Goal: Transaction & Acquisition: Purchase product/service

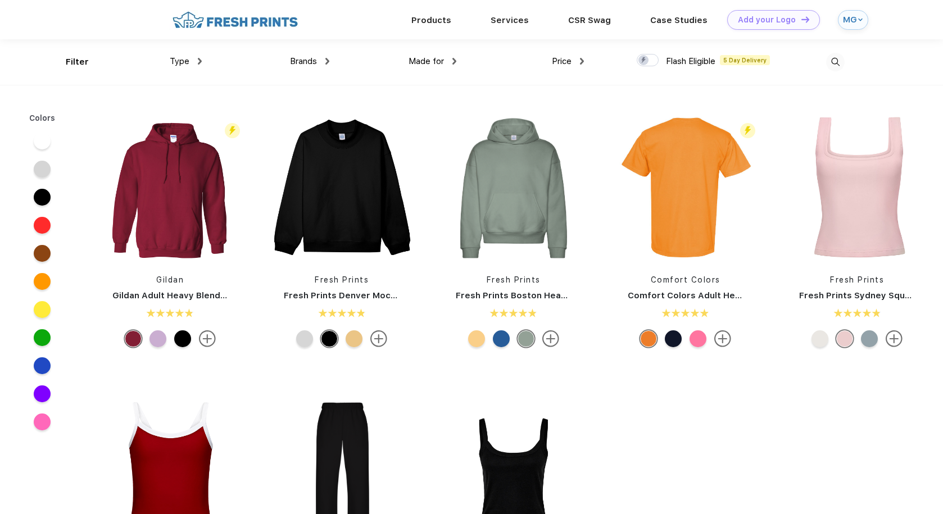
click at [198, 68] on div "Type Shirts Sweaters Bottoms Accessories Hats Tanks Jackets Jerseys Polos" at bounding box center [138, 62] width 128 height 46
click at [185, 62] on span "Type" at bounding box center [180, 61] width 20 height 10
click at [202, 58] on div "Brands Most Popular Brands Moleskine Hydroflask Marine Layer S'well Vineyard Vi…" at bounding box center [266, 62] width 128 height 46
click at [196, 63] on div "Type" at bounding box center [186, 61] width 32 height 13
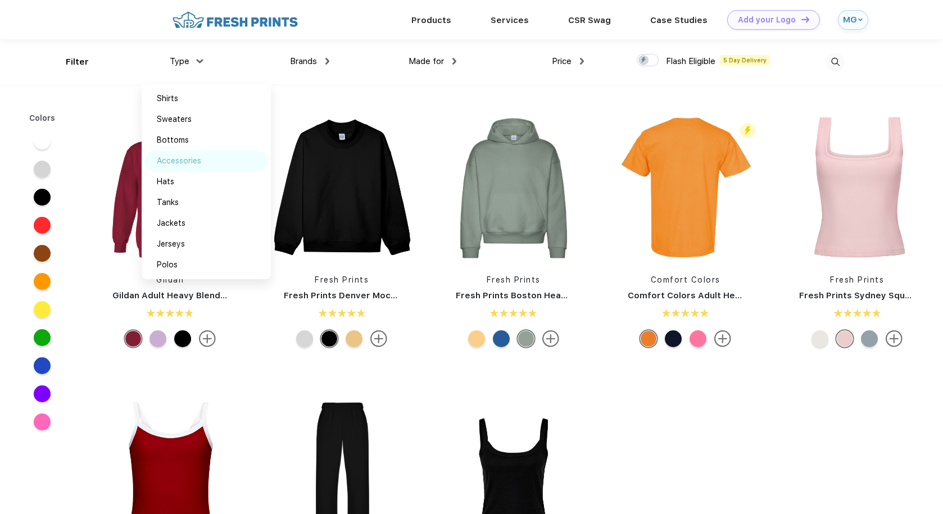
click at [167, 153] on div "Accessories" at bounding box center [206, 161] width 124 height 21
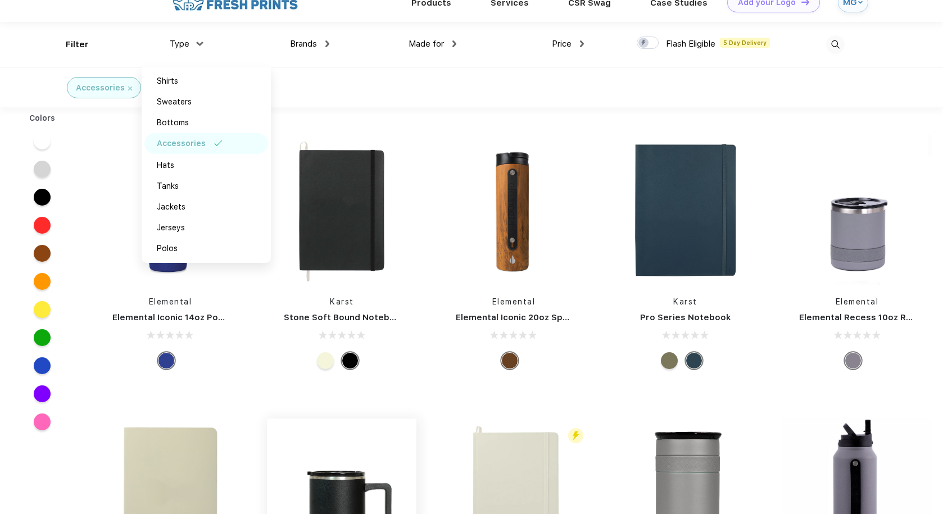
scroll to position [27, 0]
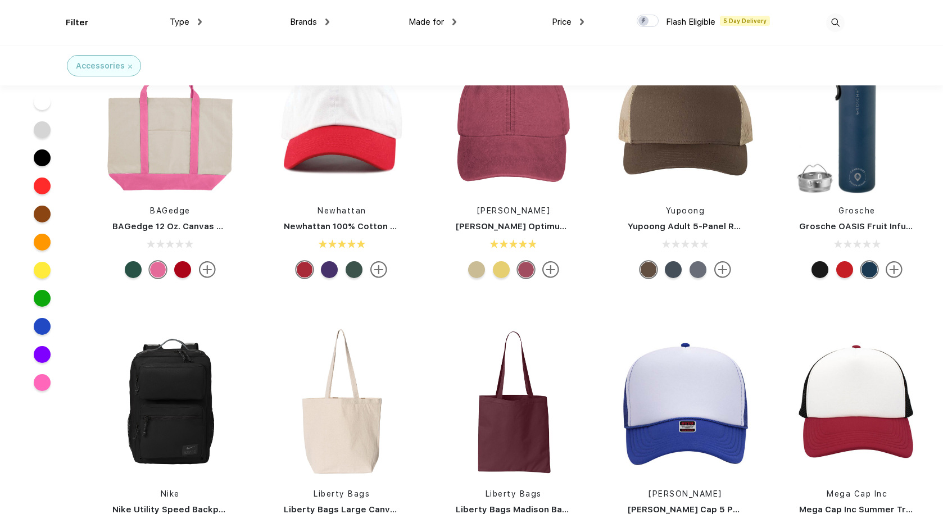
scroll to position [1109, 0]
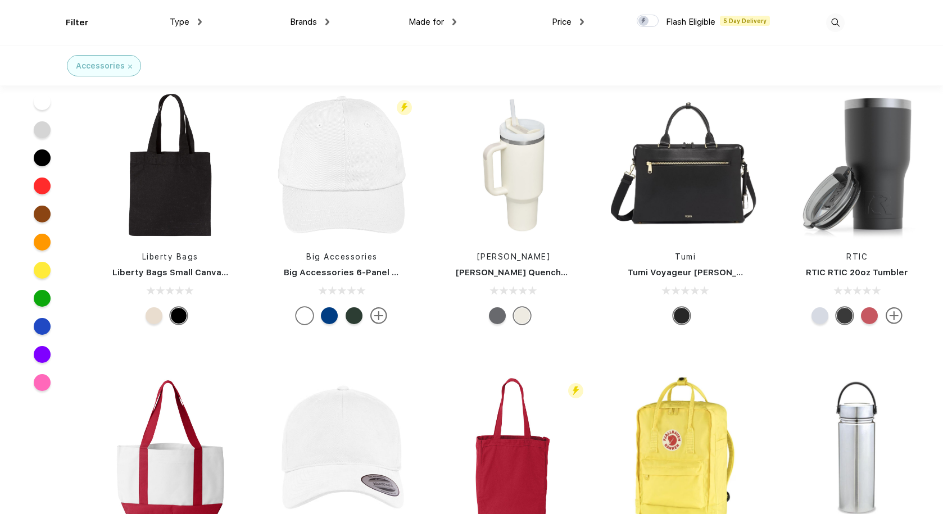
click at [502, 315] on div at bounding box center [497, 315] width 17 height 17
click at [522, 316] on div at bounding box center [522, 315] width 17 height 17
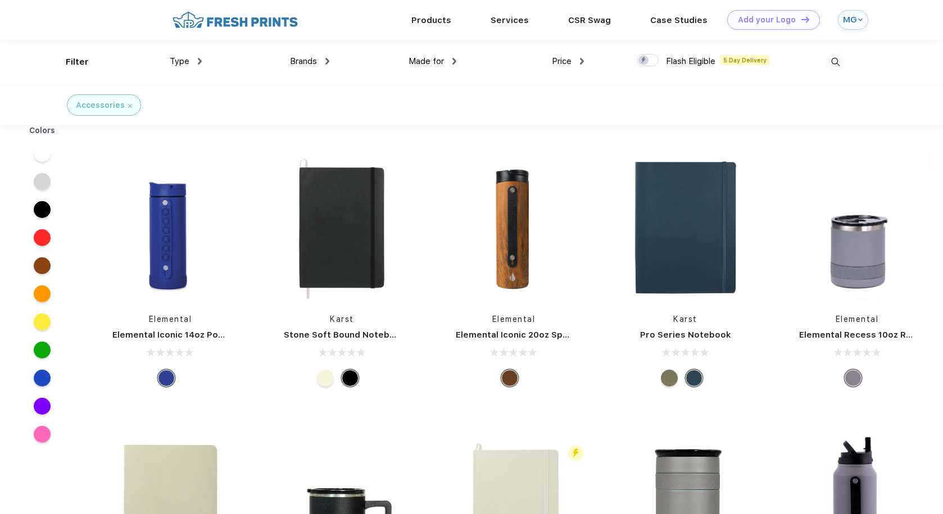
scroll to position [0, 0]
click at [0, 0] on div "Products Services Printing Fulfillment CSR Swag BIPOC-Owned Brands Women-Owned …" at bounding box center [471, 19] width 943 height 39
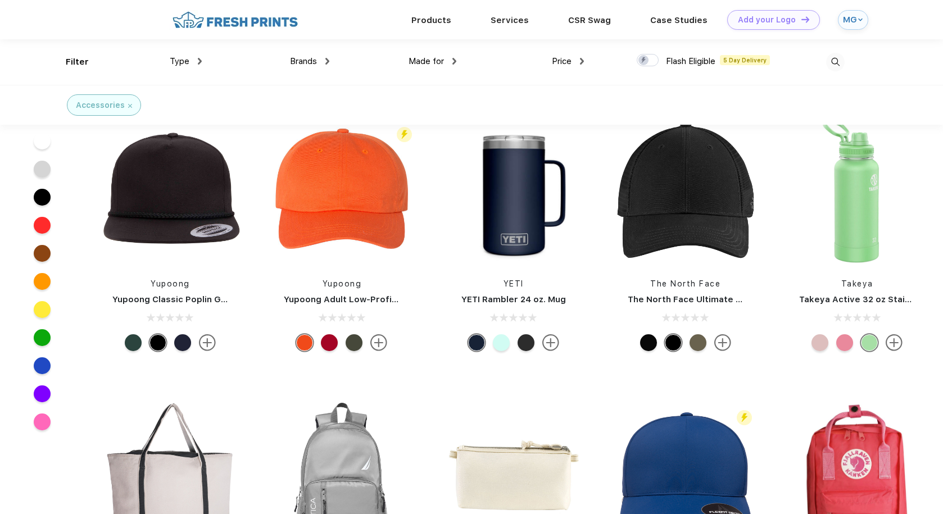
scroll to position [3026, 0]
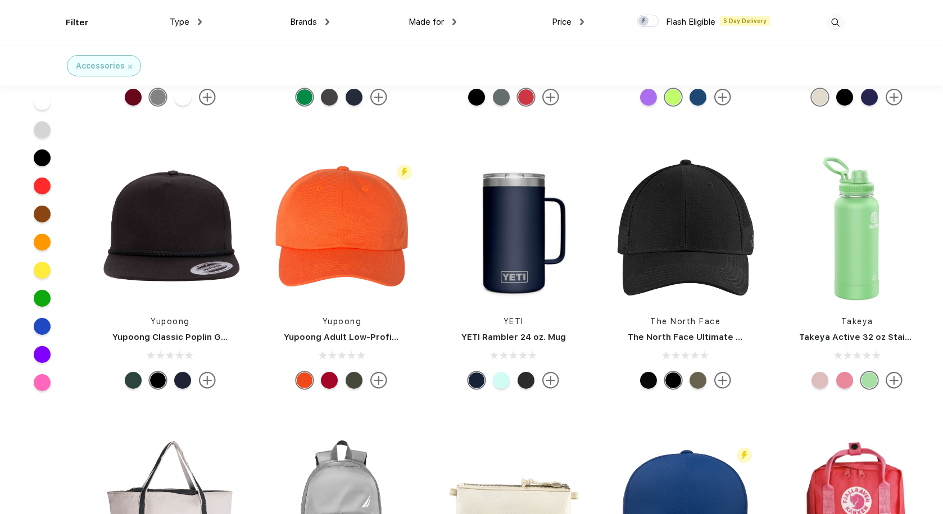
click at [523, 380] on div at bounding box center [526, 380] width 17 height 17
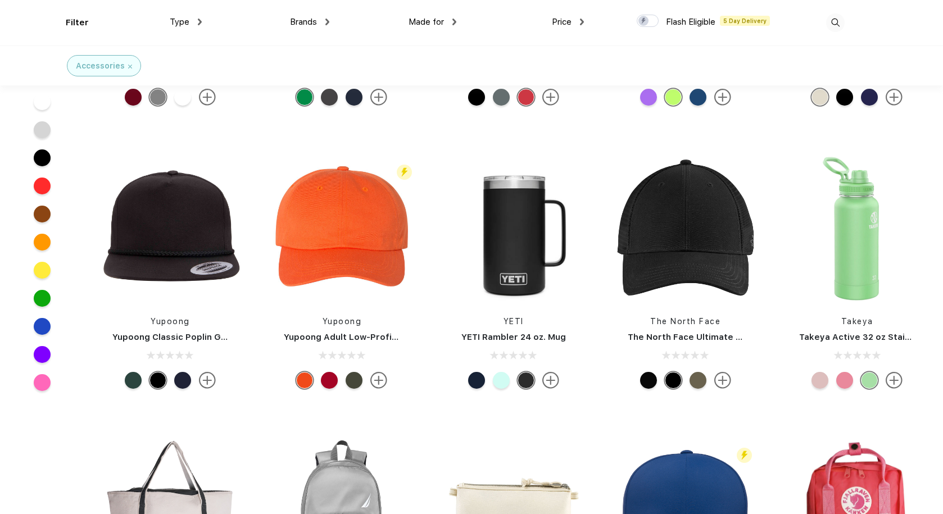
click at [556, 380] on img at bounding box center [550, 380] width 17 height 17
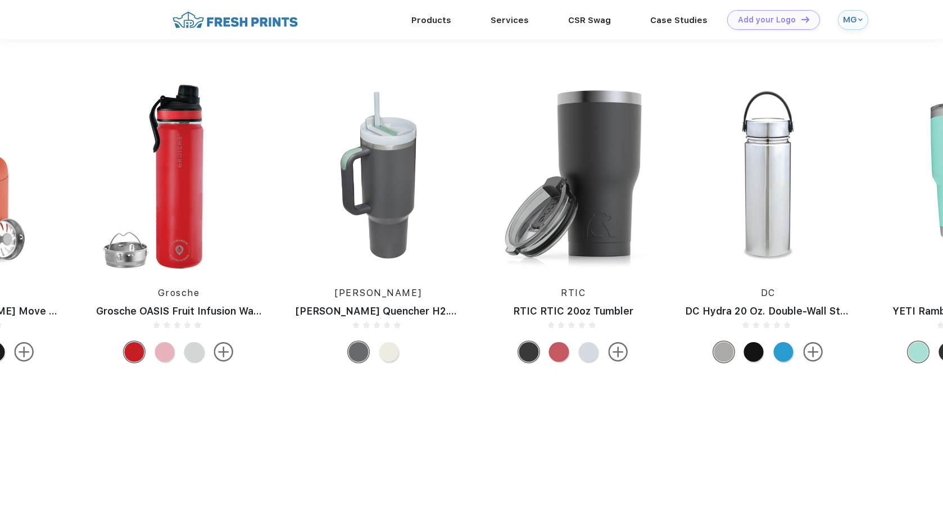
scroll to position [651, 0]
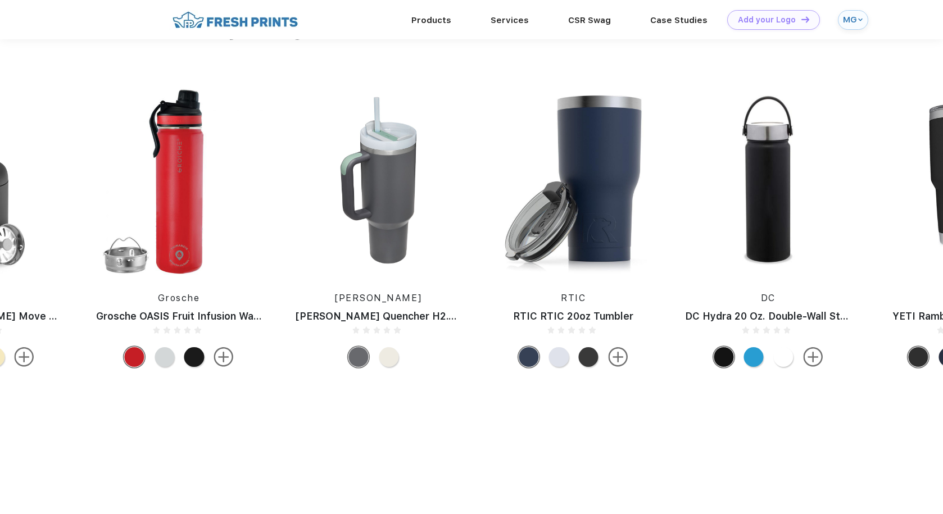
scroll to position [642, 0]
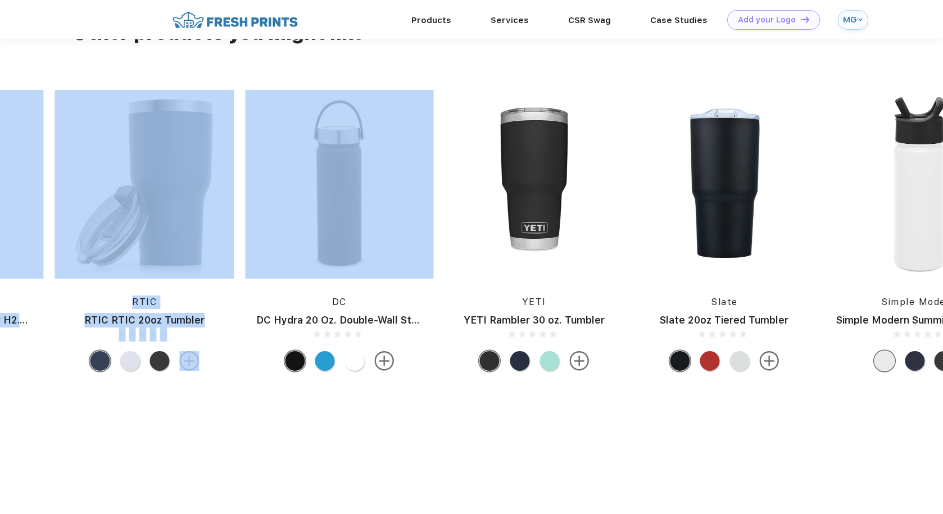
drag, startPoint x: 864, startPoint y: 206, endPoint x: 6, endPoint y: 192, distance: 858.1
click at [6, 192] on div "Moleskine Moleskine Hard Cover Large Double Layout Notebook YETI YETI 35oz Tumb…" at bounding box center [790, 233] width 4378 height 287
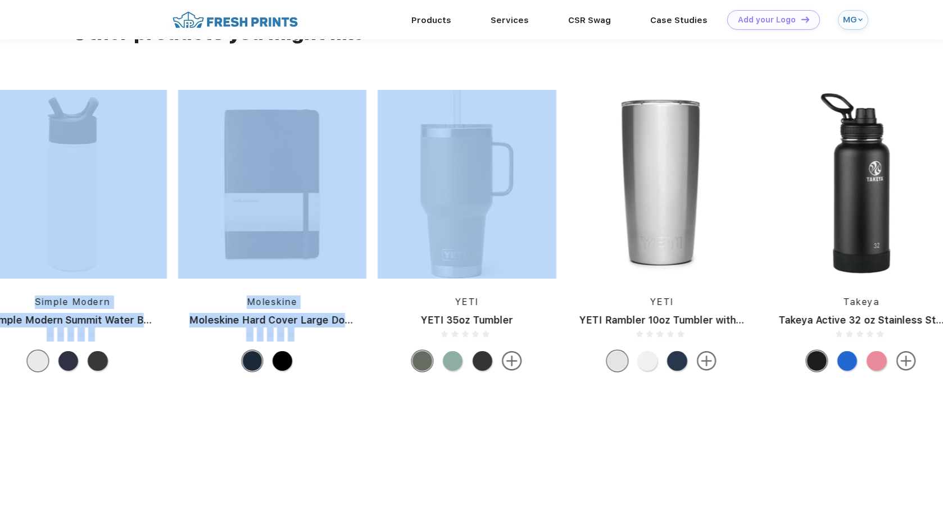
drag, startPoint x: 666, startPoint y: 296, endPoint x: 104, endPoint y: 277, distance: 562.2
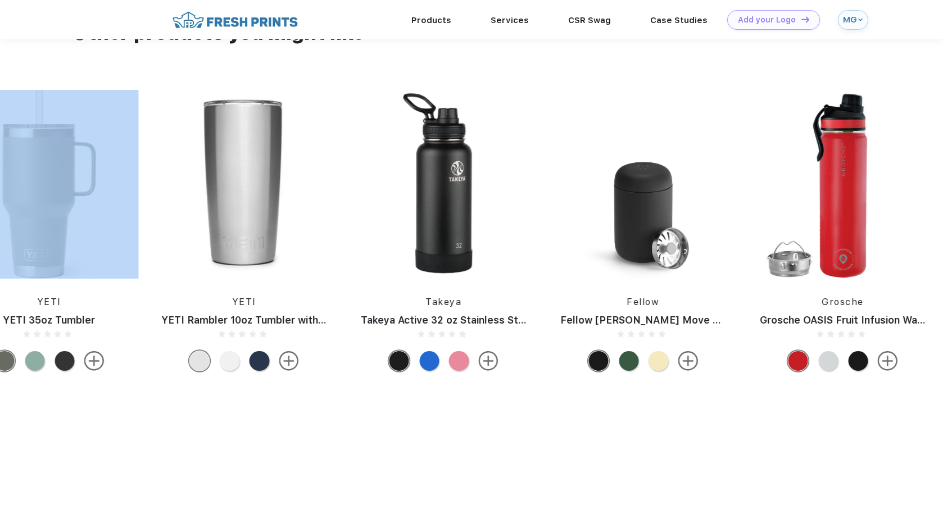
drag, startPoint x: 665, startPoint y: 258, endPoint x: 764, endPoint y: 274, distance: 100.7
click at [737, 274] on img at bounding box center [643, 184] width 188 height 189
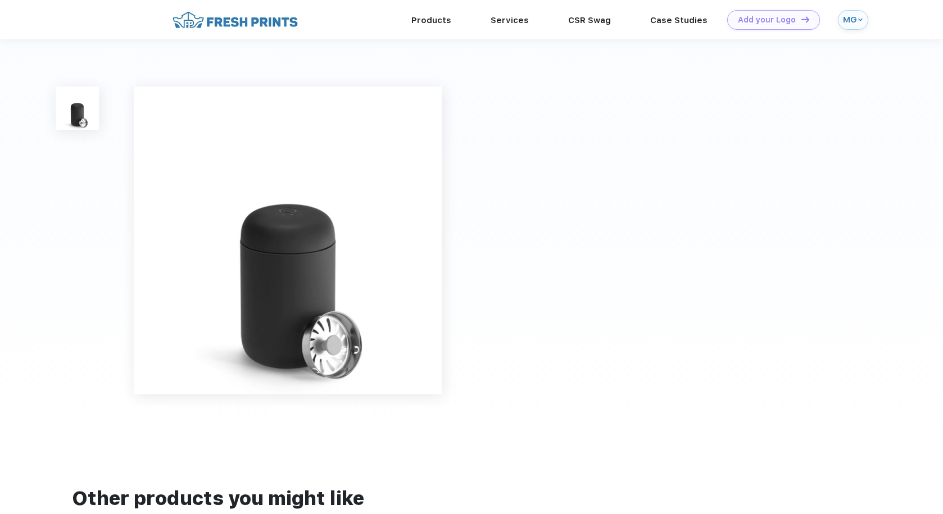
click at [670, 246] on div at bounding box center [471, 235] width 943 height 393
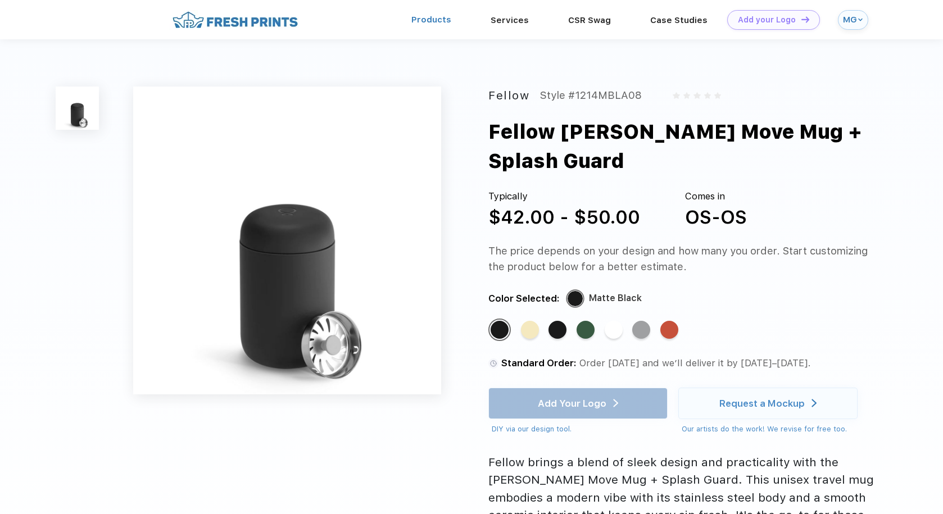
click at [443, 16] on link "Products" at bounding box center [431, 20] width 40 height 10
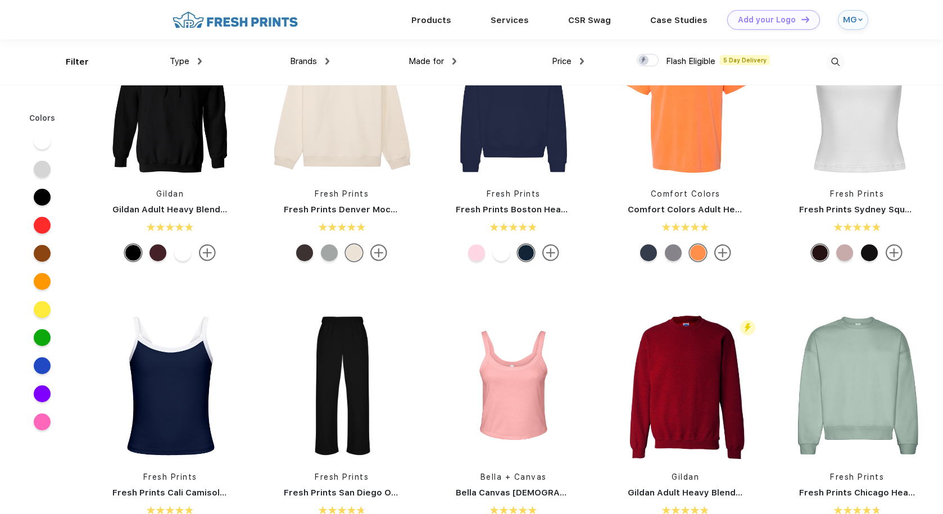
scroll to position [84, 0]
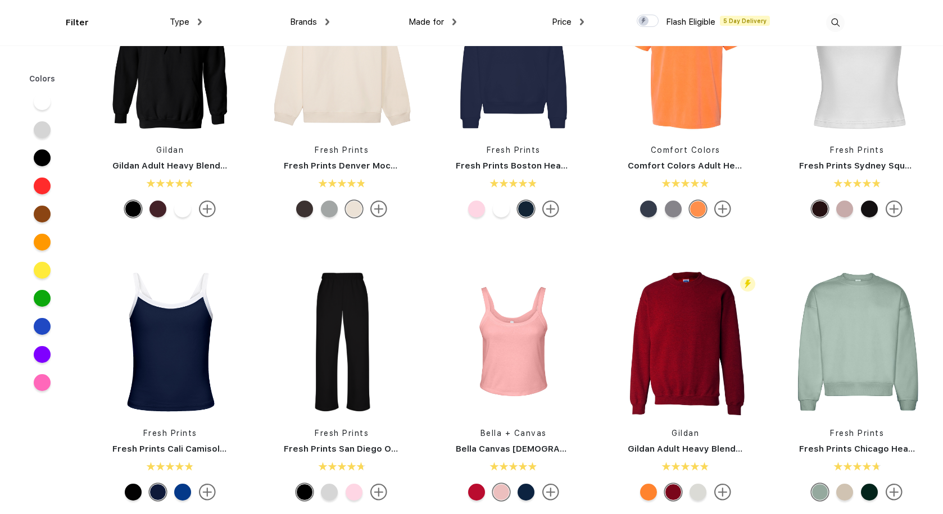
click at [179, 19] on span "Type" at bounding box center [180, 22] width 20 height 10
click at [434, 16] on div "Made for" at bounding box center [433, 22] width 48 height 13
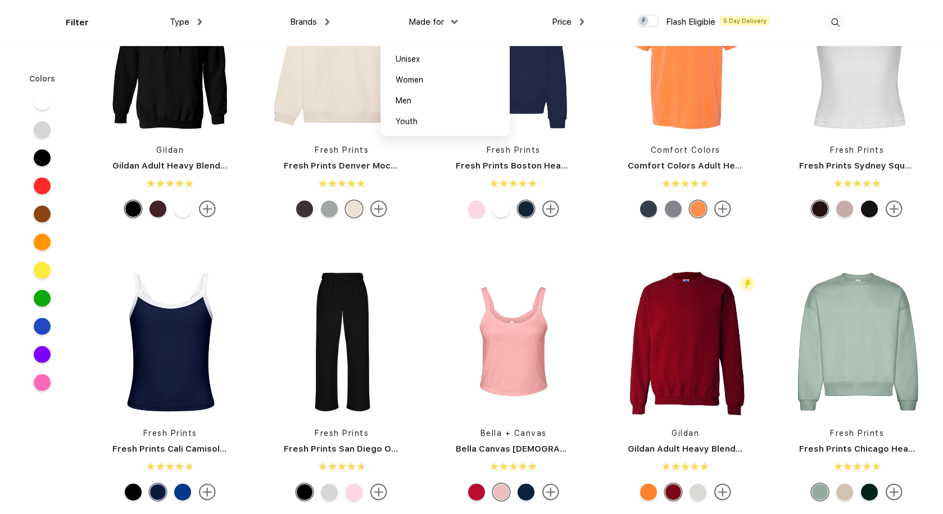
click at [207, 21] on div "Brands Most Popular Brands Moleskine Hydroflask Marine Layer S'well Vineyard Vi…" at bounding box center [266, 23] width 128 height 46
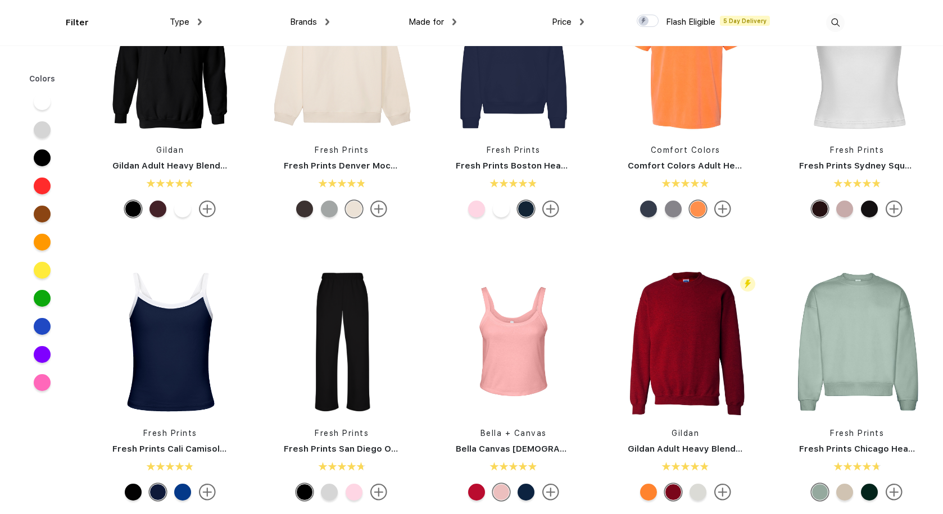
click at [183, 27] on div "Type" at bounding box center [186, 22] width 32 height 13
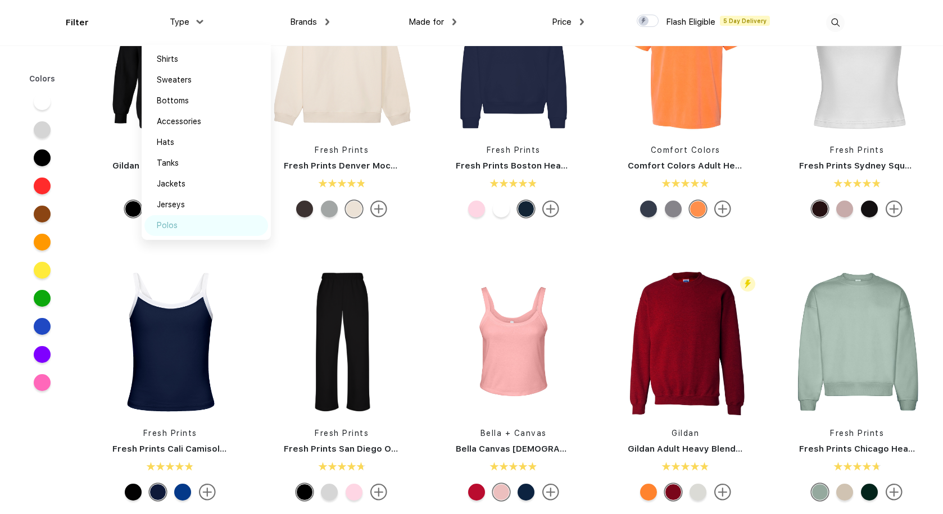
click at [172, 224] on div "Polos" at bounding box center [167, 226] width 21 height 12
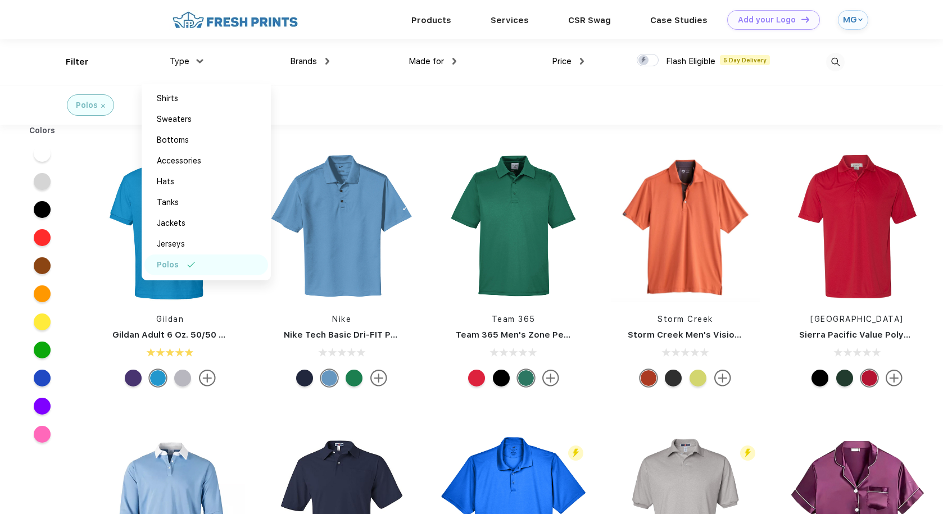
click at [382, 96] on div "Polos" at bounding box center [471, 105] width 943 height 40
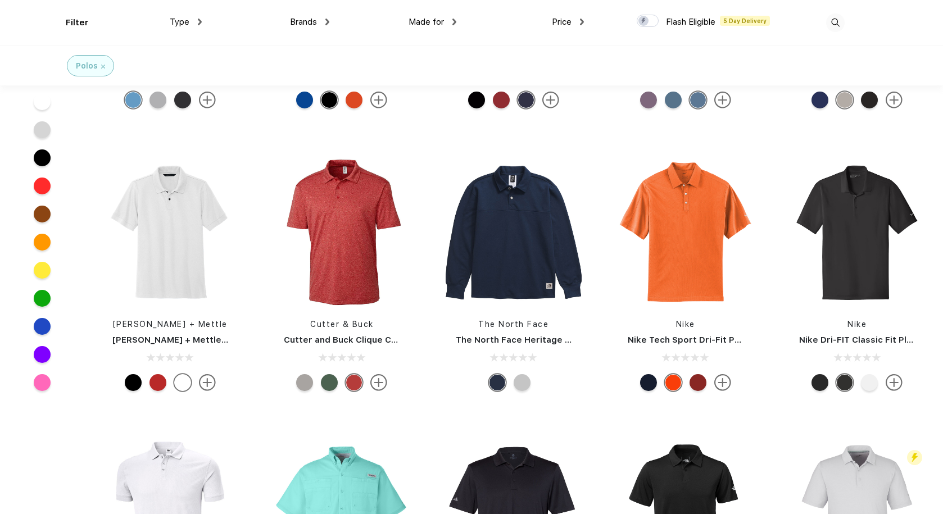
scroll to position [760, 0]
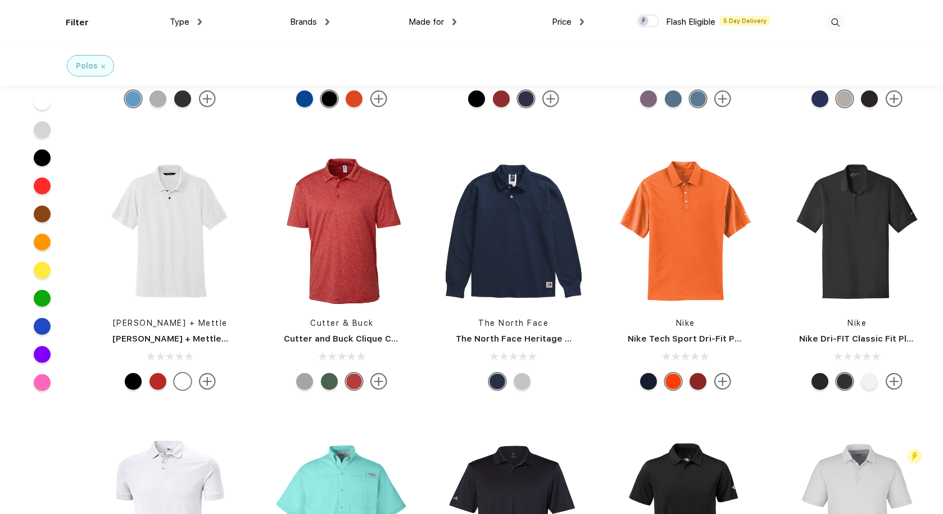
click at [870, 379] on div at bounding box center [869, 381] width 17 height 17
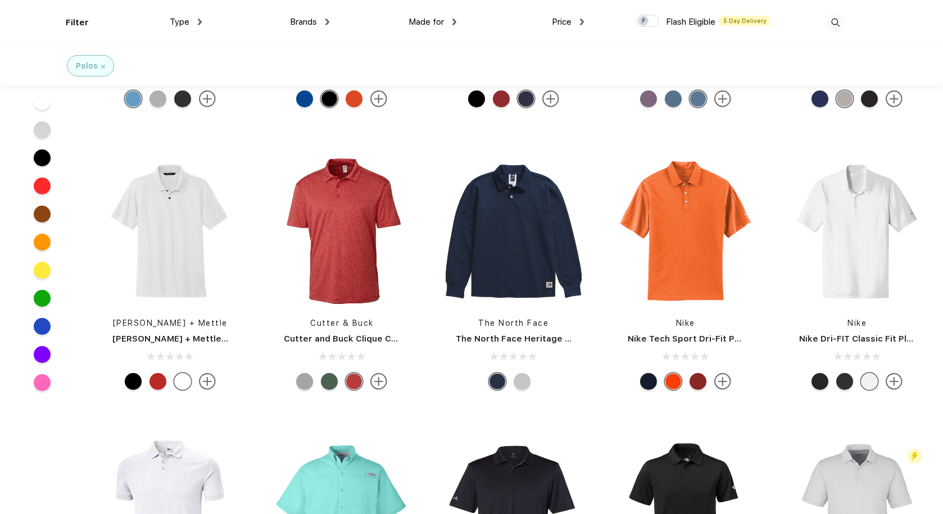
click at [852, 380] on div at bounding box center [844, 381] width 17 height 17
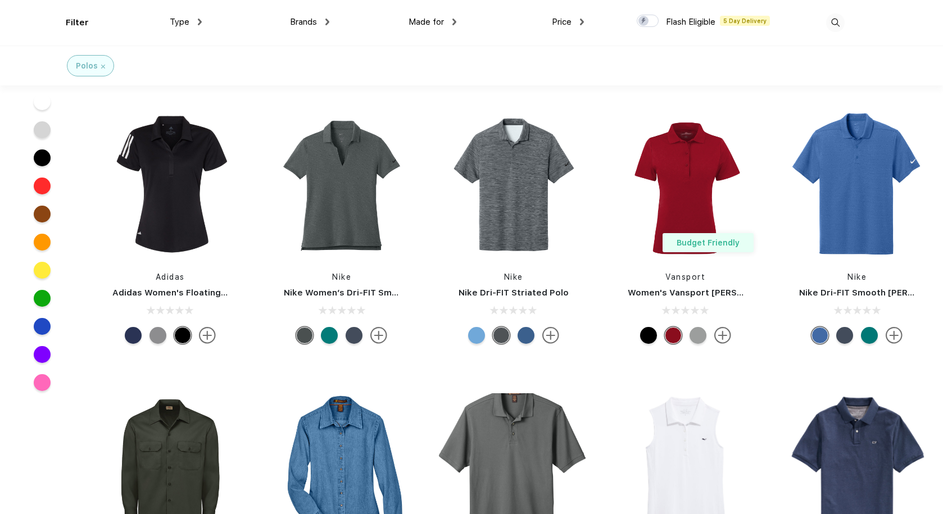
scroll to position [2504, 0]
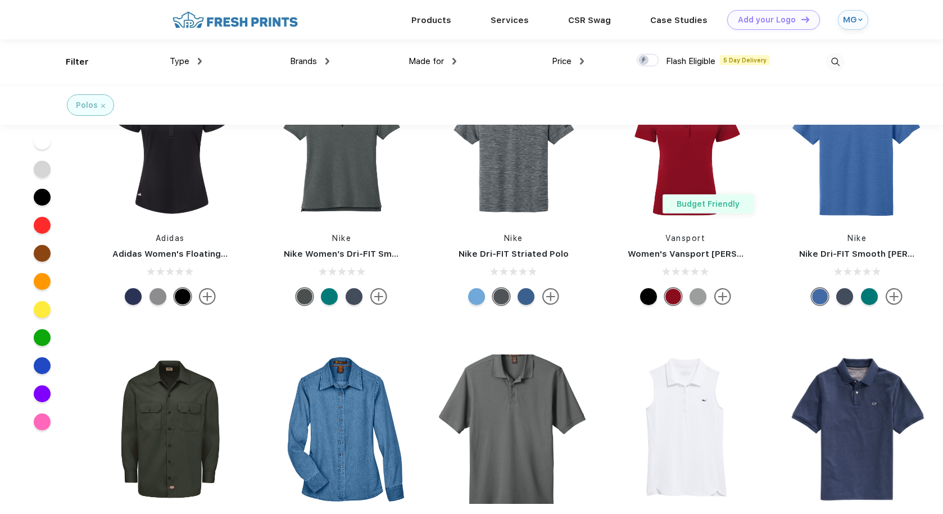
click at [192, 52] on div "Type Shirts Sweaters Bottoms Accessories Hats Tanks Jackets Jerseys Polos" at bounding box center [138, 62] width 128 height 46
click at [188, 55] on div "Type" at bounding box center [186, 61] width 32 height 13
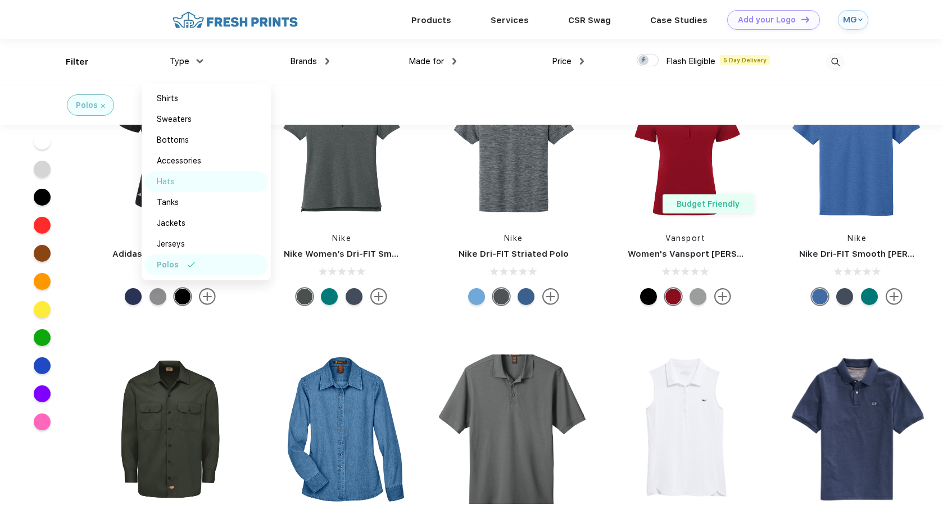
click at [171, 183] on div "Hats" at bounding box center [165, 182] width 17 height 12
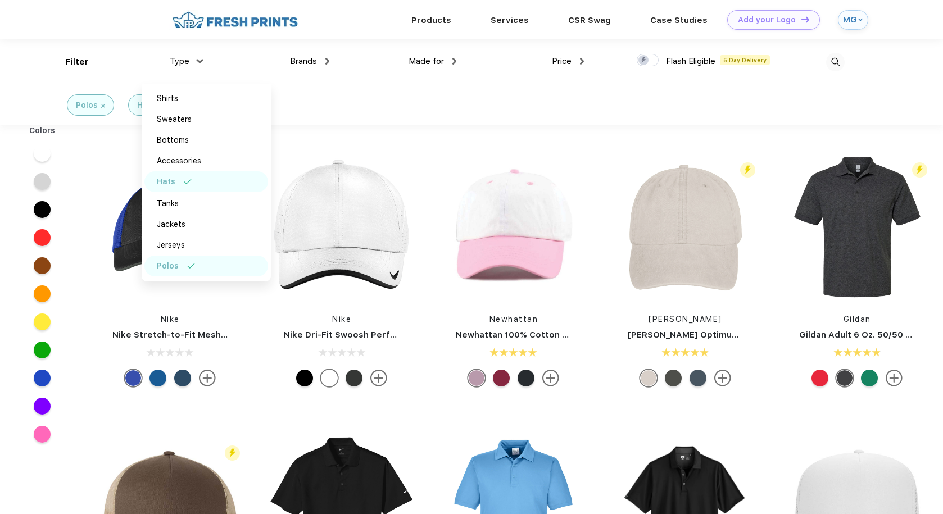
click at [438, 396] on div "Nike Nike Stretch-to-Fit Mesh Back Cap Nike Nike Dri-Fit Swoosh Perforated Cap …" at bounding box center [513, 413] width 859 height 566
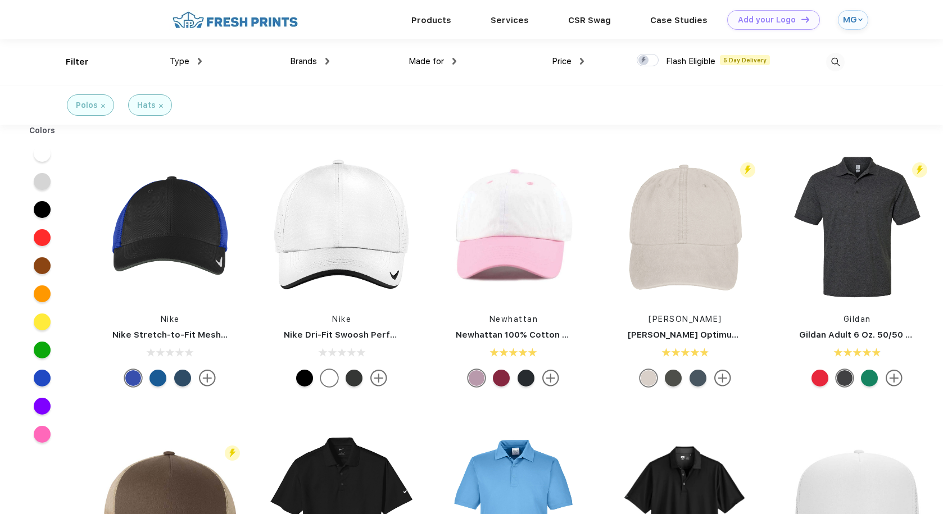
click at [302, 65] on span "Brands" at bounding box center [303, 61] width 27 height 10
click at [202, 60] on div "Brands Most Popular Brands Moleskine Hydroflask Marine Layer S'well Vineyard Vi…" at bounding box center [266, 62] width 128 height 46
click at [189, 64] on div "Type" at bounding box center [186, 61] width 32 height 13
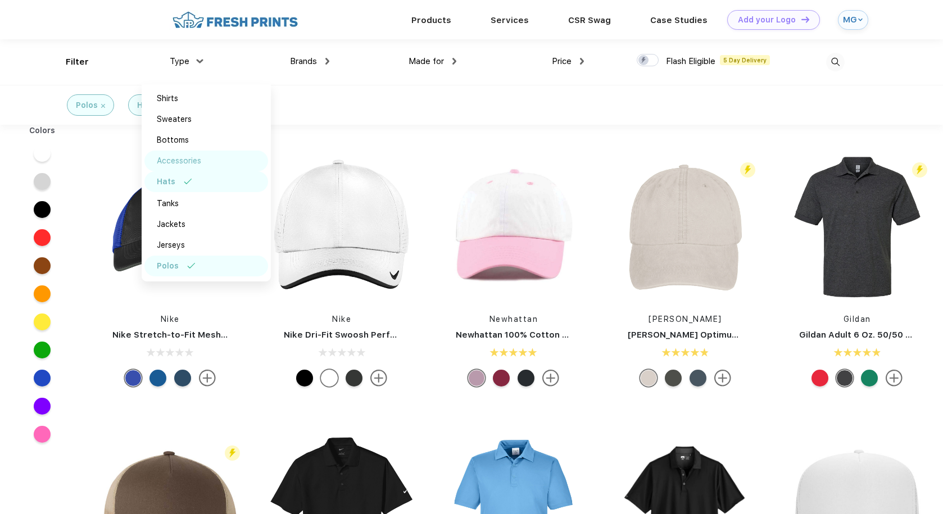
click at [159, 162] on div "Accessories" at bounding box center [179, 161] width 44 height 12
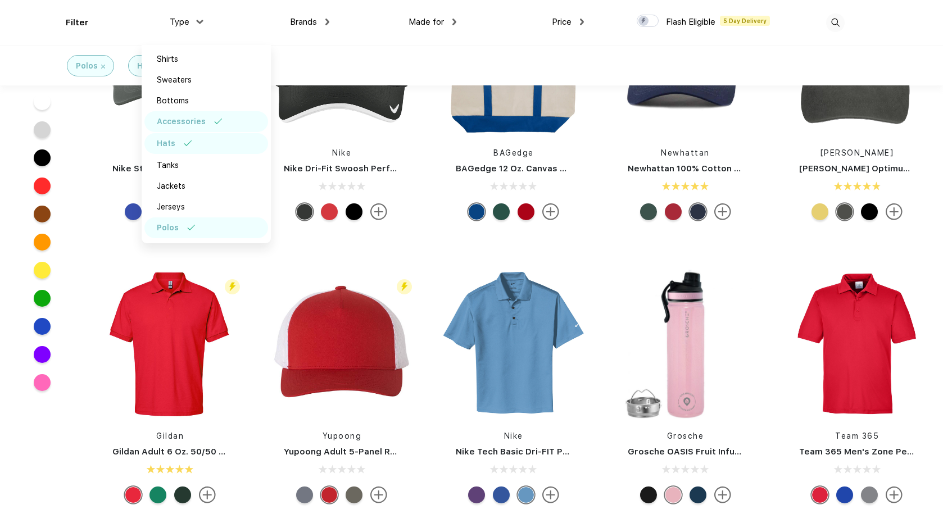
scroll to position [219, 0]
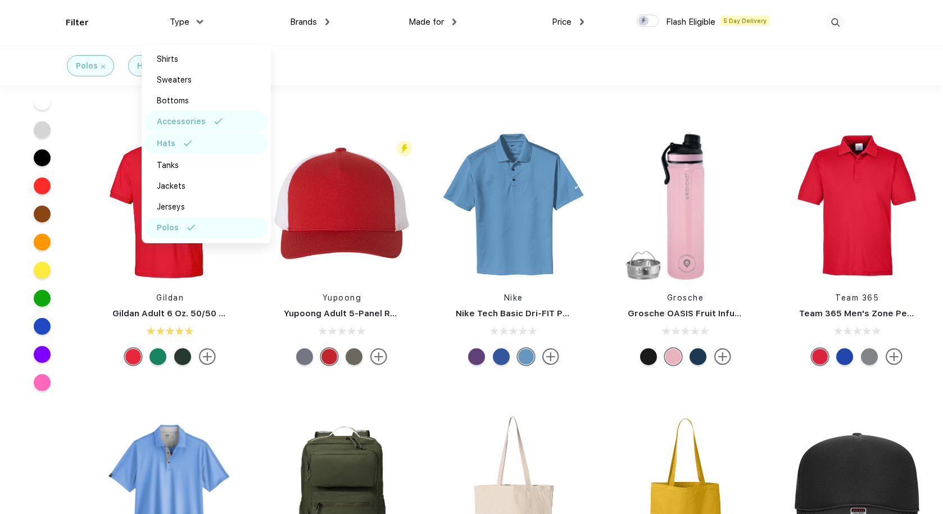
click at [178, 127] on div "Accessories" at bounding box center [181, 122] width 49 height 12
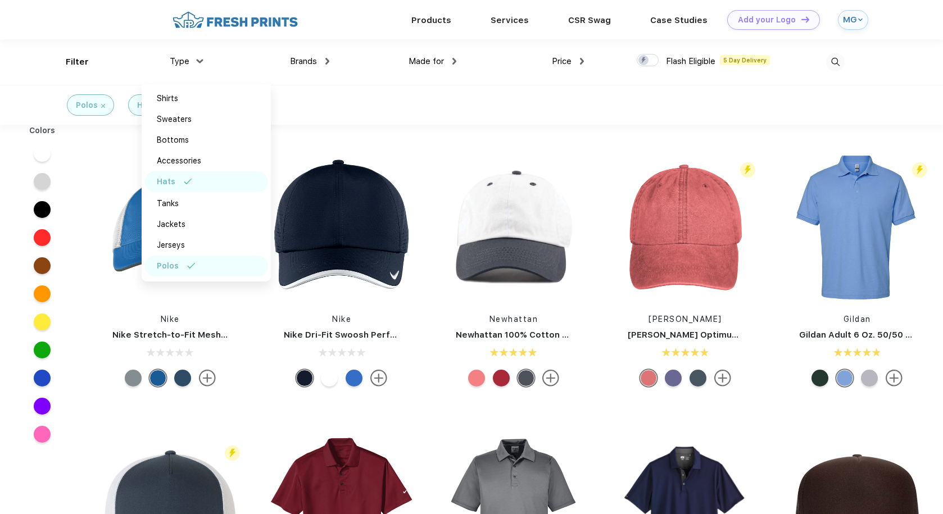
click at [171, 184] on div "Hats" at bounding box center [166, 182] width 19 height 12
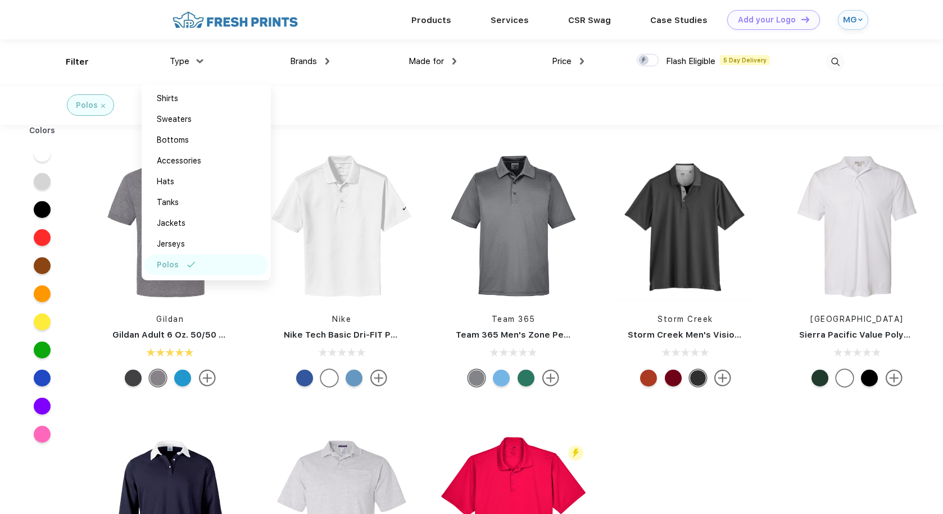
click at [173, 265] on div "Polos" at bounding box center [168, 265] width 22 height 12
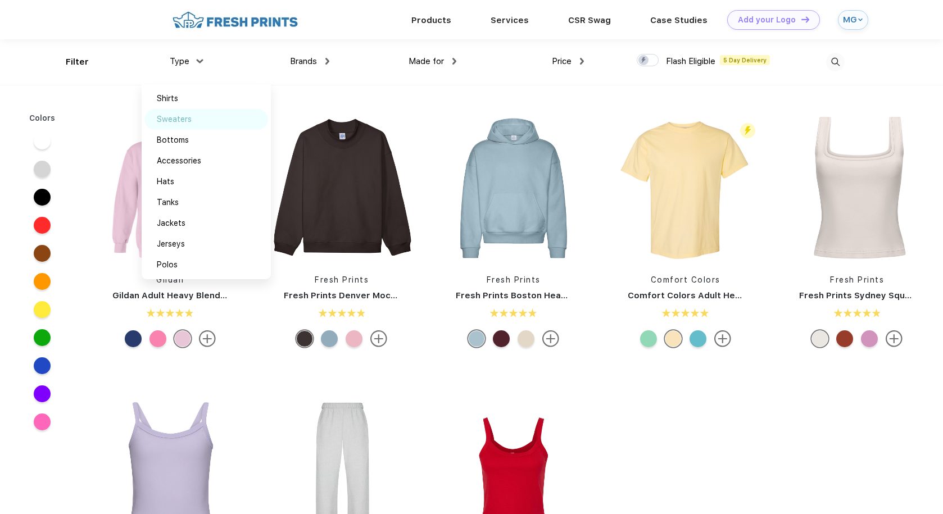
click at [174, 121] on div "Sweaters" at bounding box center [174, 120] width 35 height 12
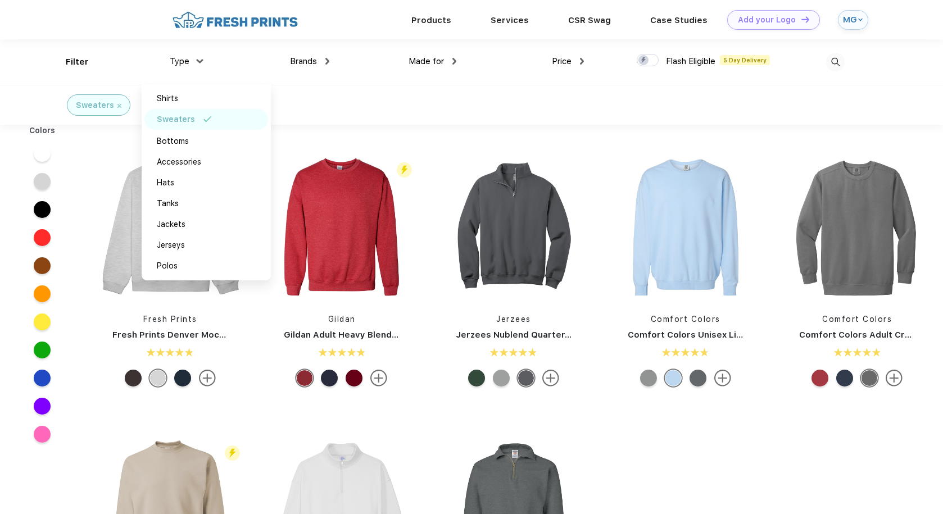
click at [361, 421] on div "Fresh Prints Fresh Prints Denver Mock Neck Heavyweight Sweatshirt Flash Eligibl…" at bounding box center [513, 413] width 859 height 566
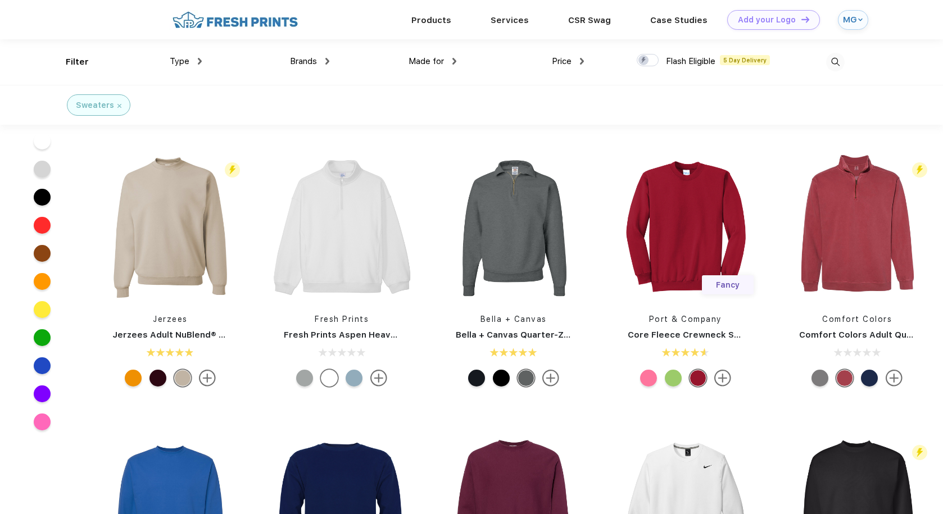
scroll to position [158, 0]
click at [833, 252] on img at bounding box center [856, 227] width 149 height 149
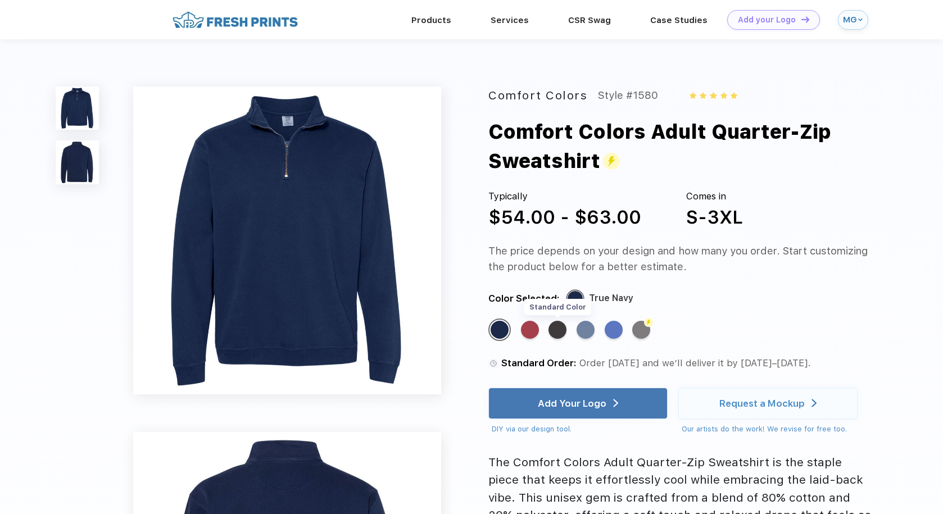
click at [556, 331] on div "Standard Color" at bounding box center [557, 330] width 18 height 18
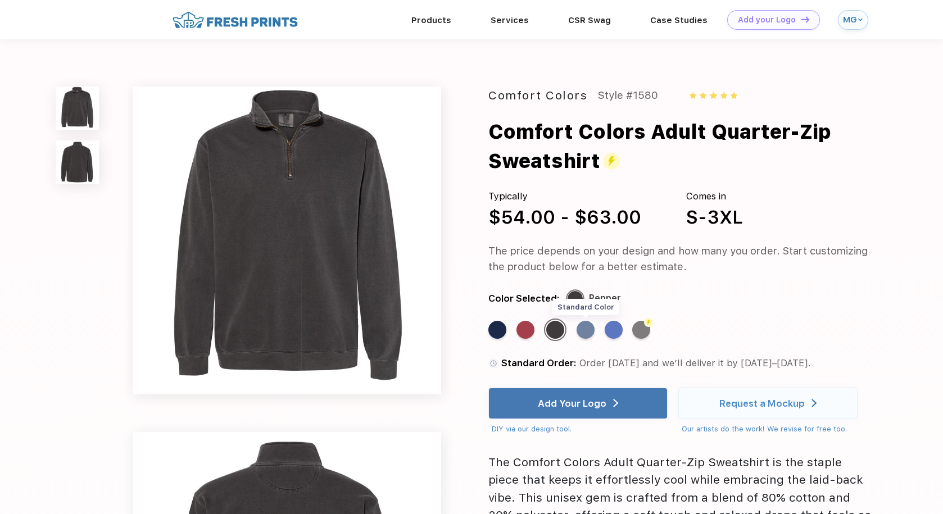
click at [588, 329] on div "Standard Color" at bounding box center [586, 330] width 18 height 18
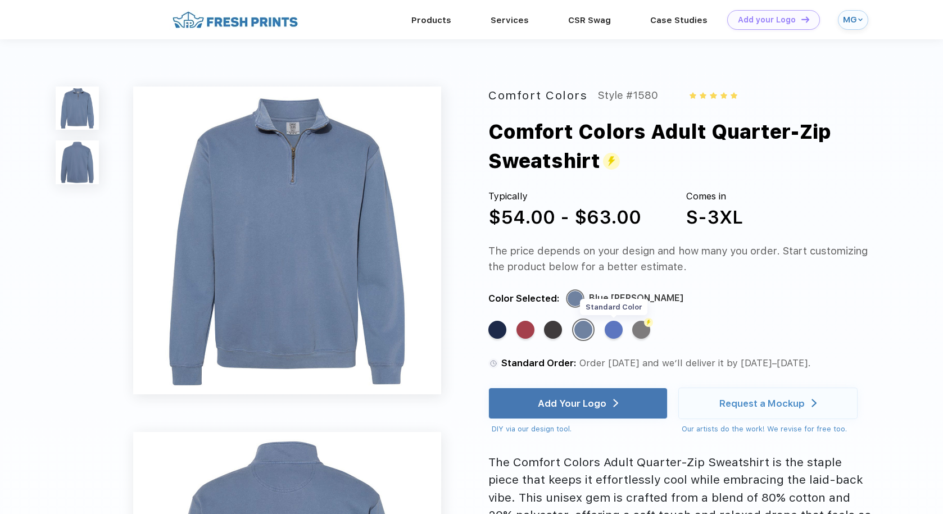
click at [615, 332] on div "Standard Color" at bounding box center [614, 330] width 18 height 18
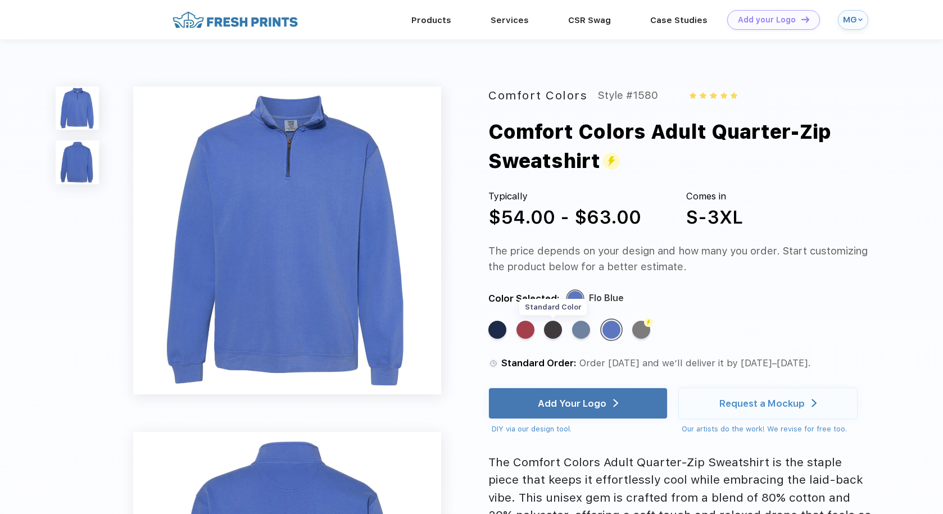
click at [556, 330] on div "Standard Color" at bounding box center [553, 330] width 18 height 18
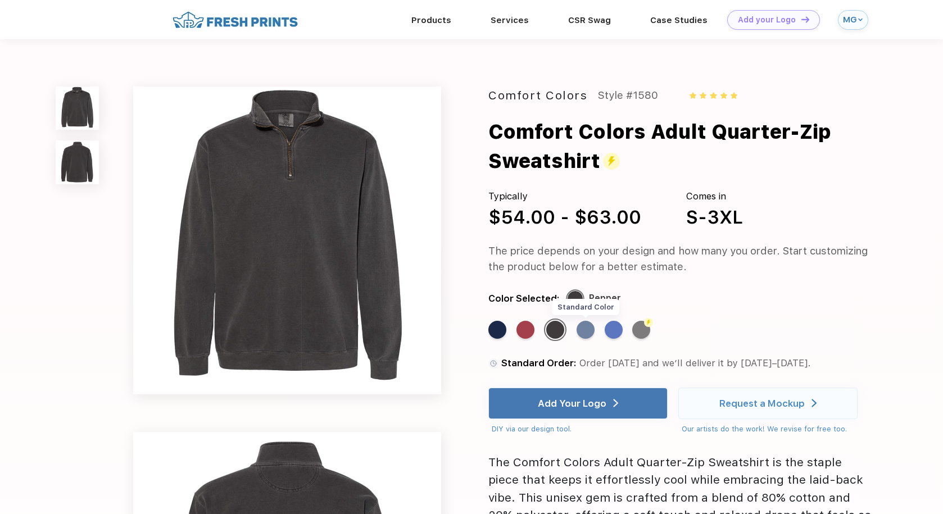
click at [581, 332] on div "Standard Color" at bounding box center [586, 330] width 18 height 18
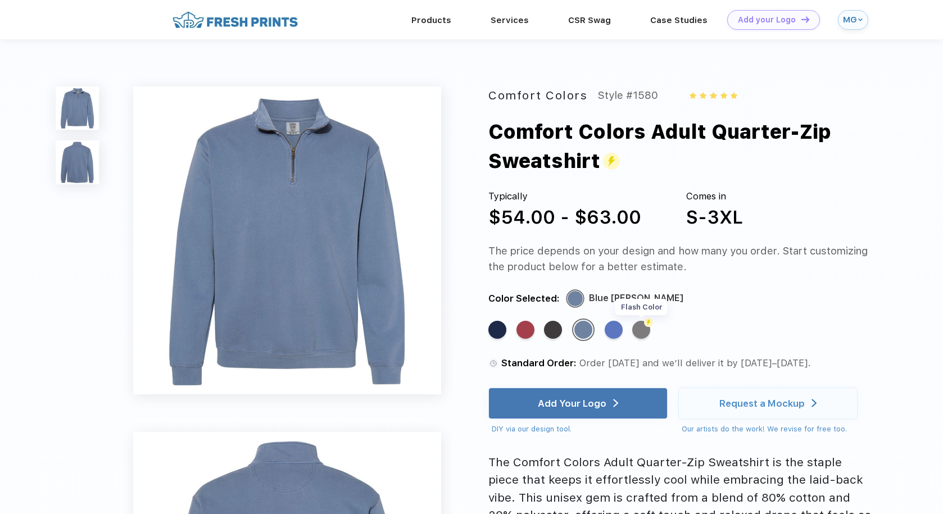
click at [645, 325] on img at bounding box center [648, 322] width 9 height 9
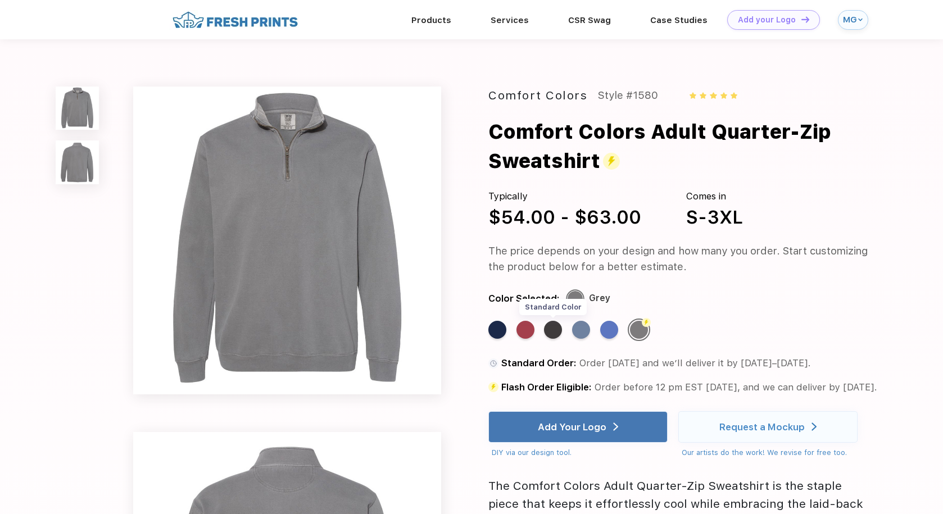
click at [551, 326] on div "Standard Color" at bounding box center [553, 330] width 18 height 18
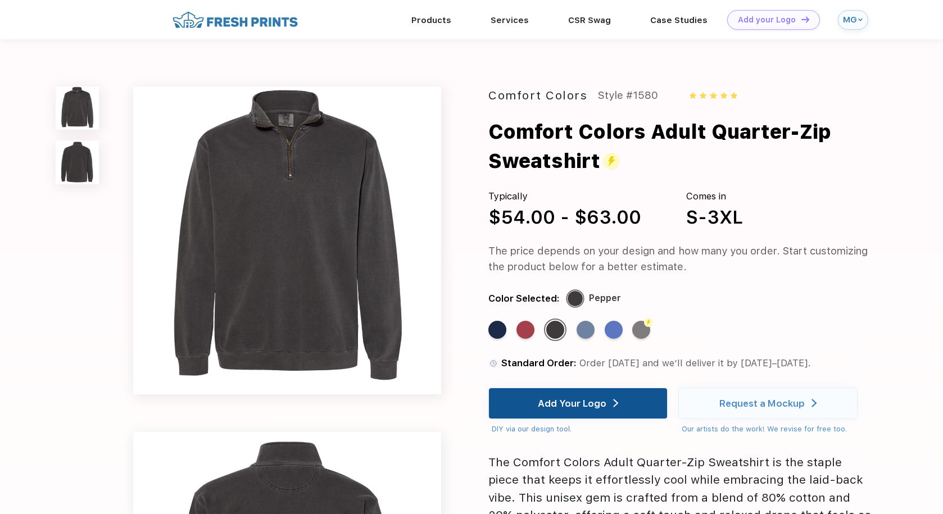
click at [539, 403] on div "Add Your Logo" at bounding box center [572, 403] width 69 height 11
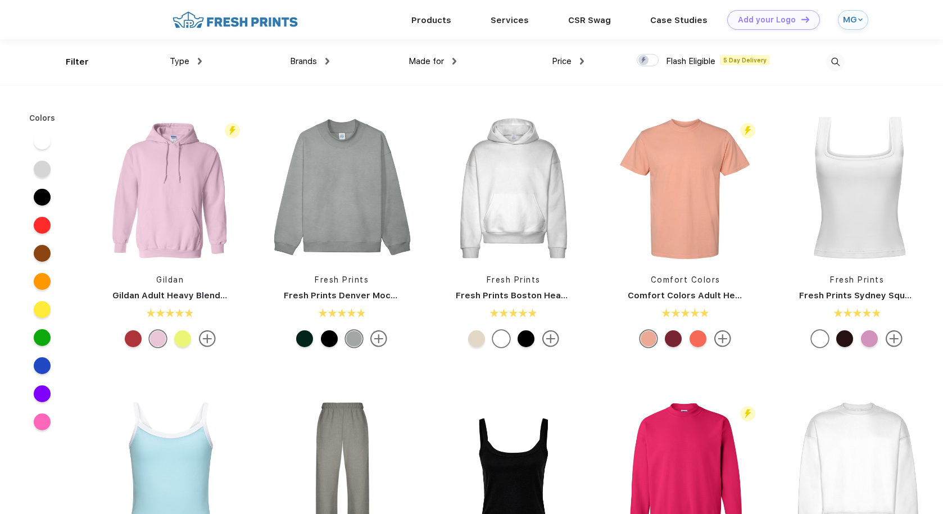
click at [309, 57] on span "Brands" at bounding box center [303, 61] width 27 height 10
click at [432, 62] on span "Made for" at bounding box center [426, 61] width 35 height 10
click at [198, 62] on img at bounding box center [200, 61] width 4 height 7
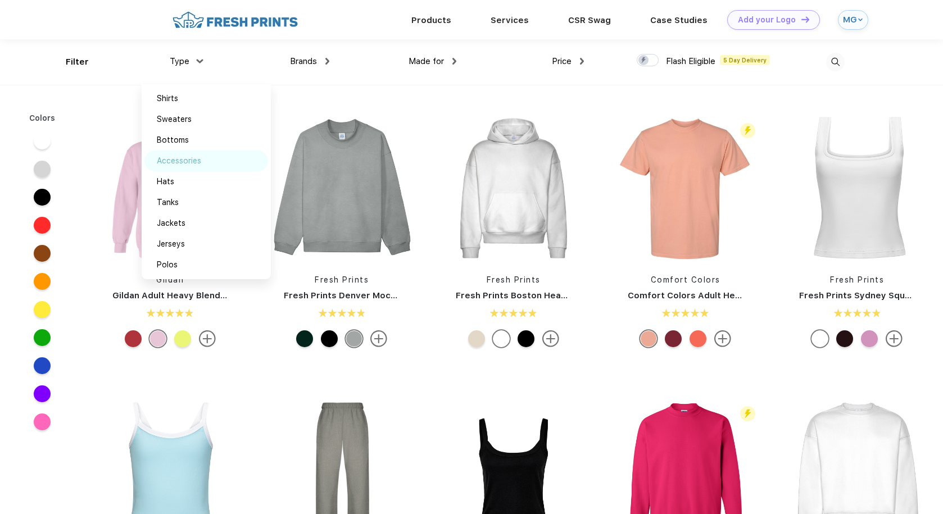
click at [167, 168] on div "Accessories" at bounding box center [206, 161] width 124 height 21
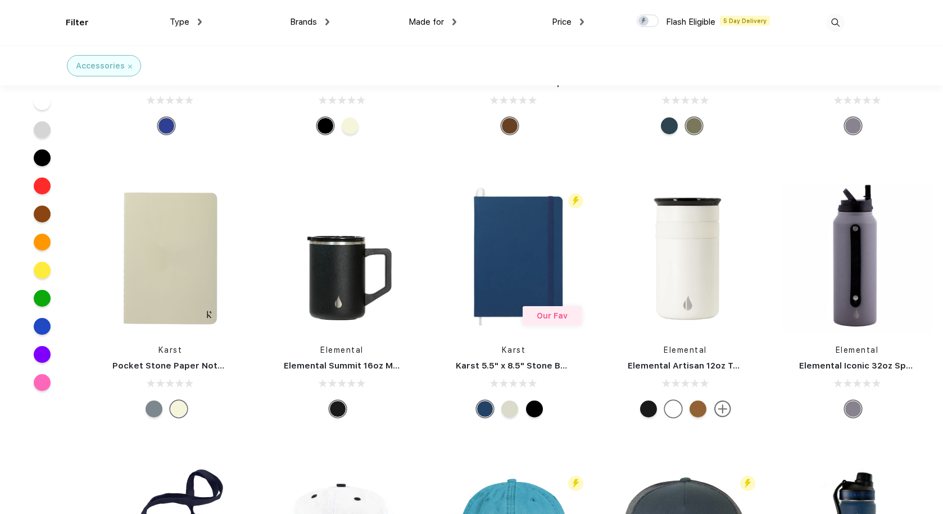
scroll to position [168, 0]
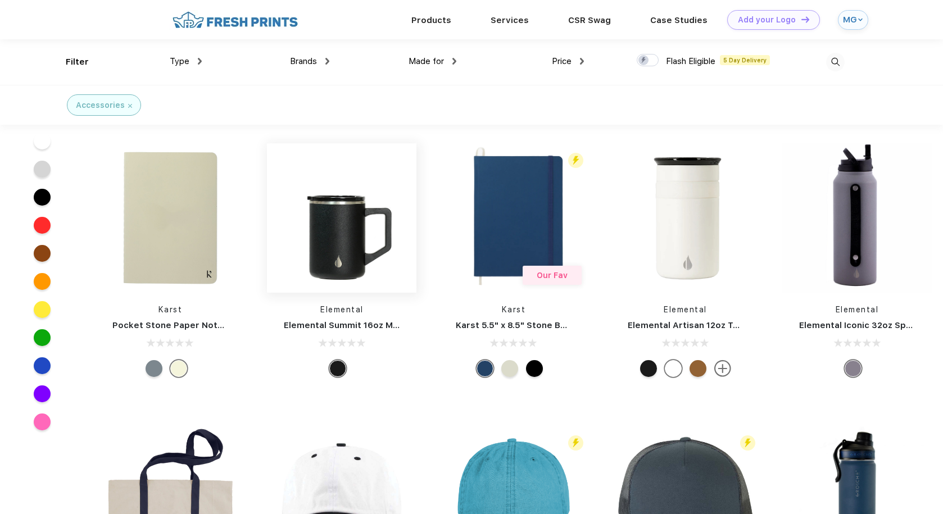
click at [316, 224] on img at bounding box center [341, 217] width 149 height 149
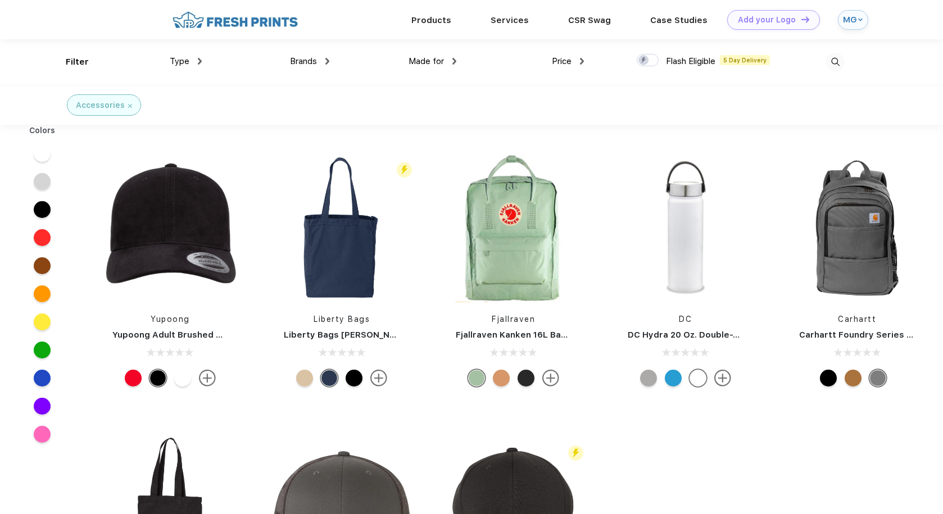
click at [169, 66] on div "Type Shirts Sweaters Bottoms Accessories Hats Tanks Jackets Jerseys Polos" at bounding box center [138, 62] width 128 height 46
click at [185, 63] on span "Type" at bounding box center [180, 61] width 20 height 10
click at [170, 61] on span "Type" at bounding box center [180, 61] width 20 height 10
click at [58, 67] on div "Filter Type Shirts Sweaters Bottoms Accessories Hats Tanks Jackets Jerseys Polo…" at bounding box center [471, 62] width 943 height 46
click at [78, 63] on div "Type Shirts Sweaters Bottoms Accessories Hats Tanks Jackets Jerseys Polos" at bounding box center [138, 62] width 128 height 46
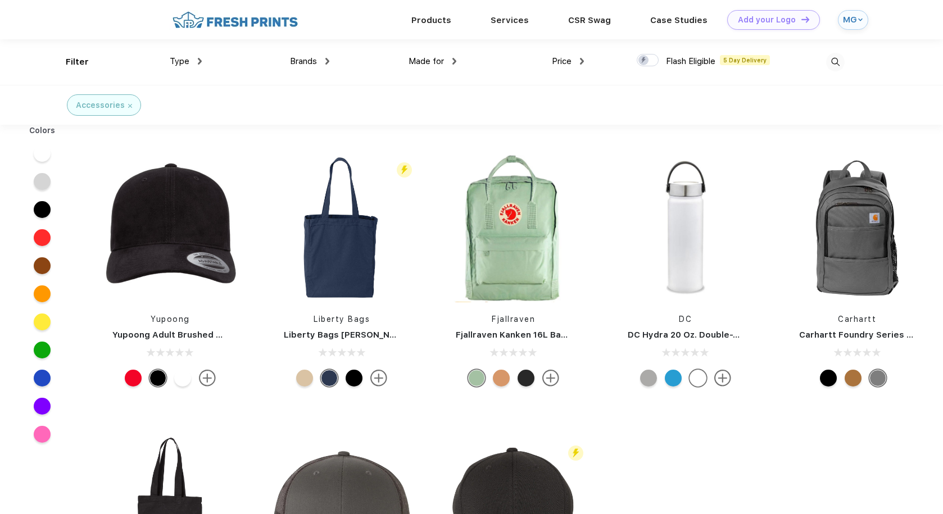
click at [203, 54] on div "Brands Most Popular Brands Moleskine Hydroflask Marine Layer S'well [PERSON_NAM…" at bounding box center [266, 62] width 128 height 46
click at [202, 62] on div "Brands Most Popular Brands Moleskine Hydroflask Marine Layer S'well [PERSON_NAM…" at bounding box center [266, 62] width 128 height 46
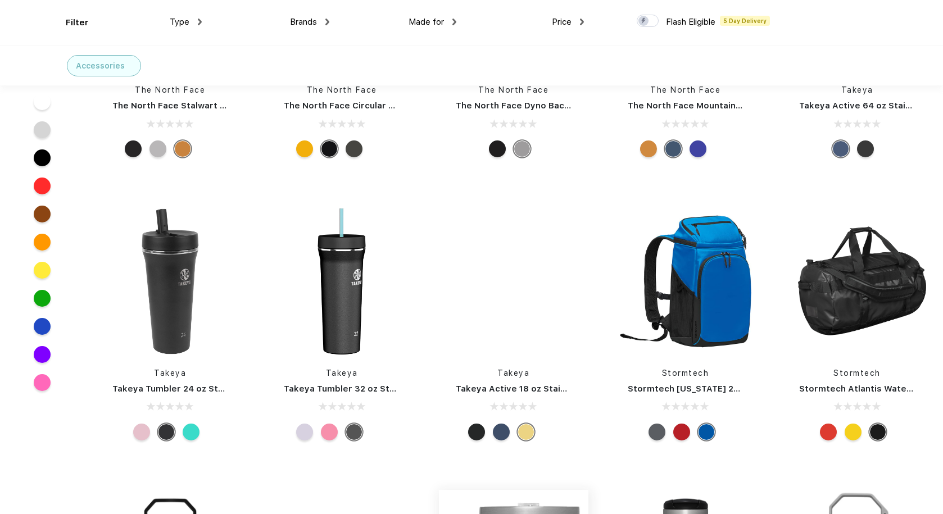
scroll to position [11045, 0]
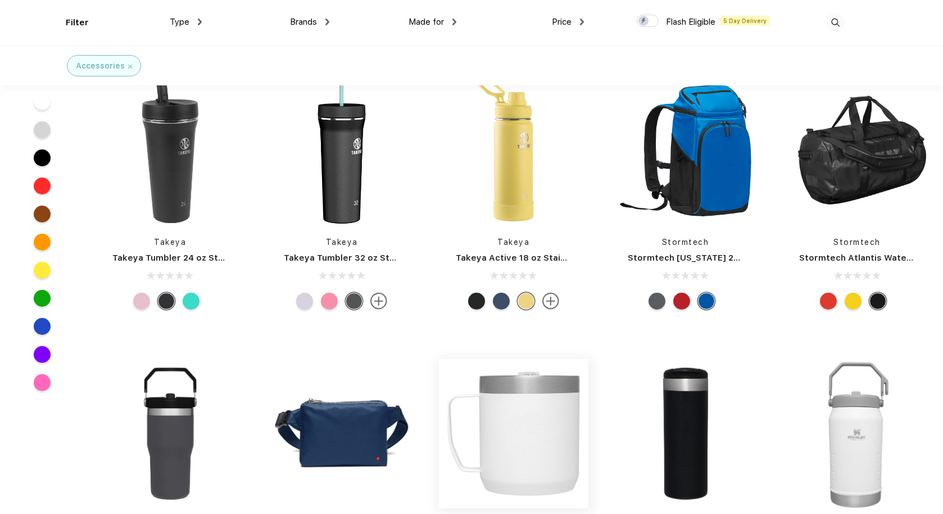
click at [545, 405] on img at bounding box center [513, 433] width 149 height 149
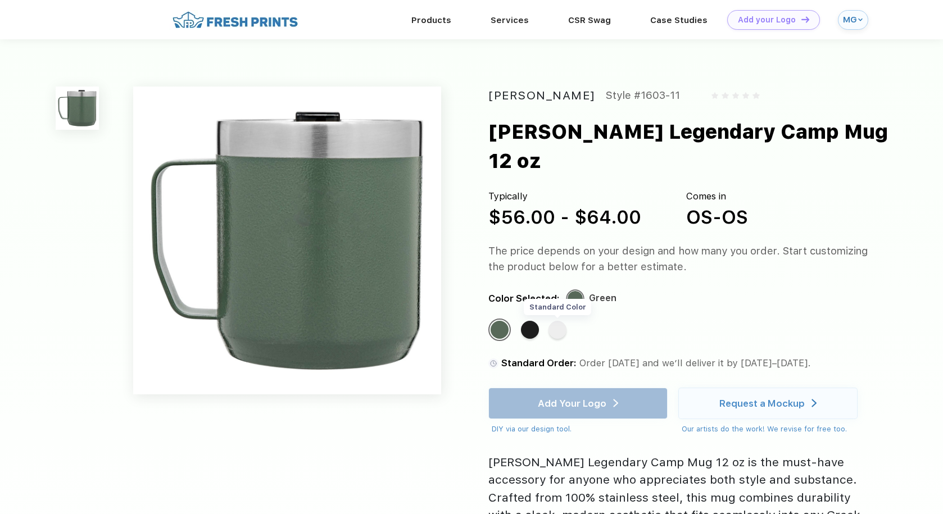
click at [551, 321] on div "Standard Color" at bounding box center [557, 330] width 18 height 18
